Goal: Task Accomplishment & Management: Manage account settings

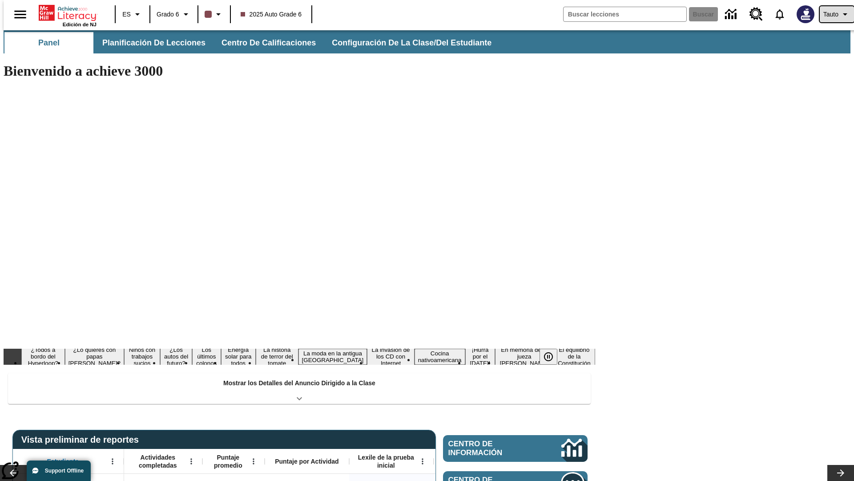
click at [833, 14] on span "Tauto" at bounding box center [831, 14] width 15 height 9
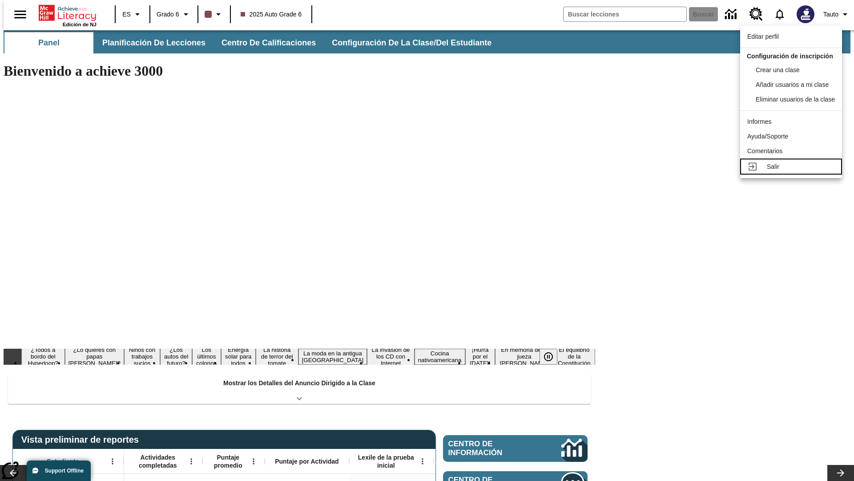
click at [798, 162] on div "Salir" at bounding box center [801, 166] width 68 height 9
